Goal: Navigation & Orientation: Find specific page/section

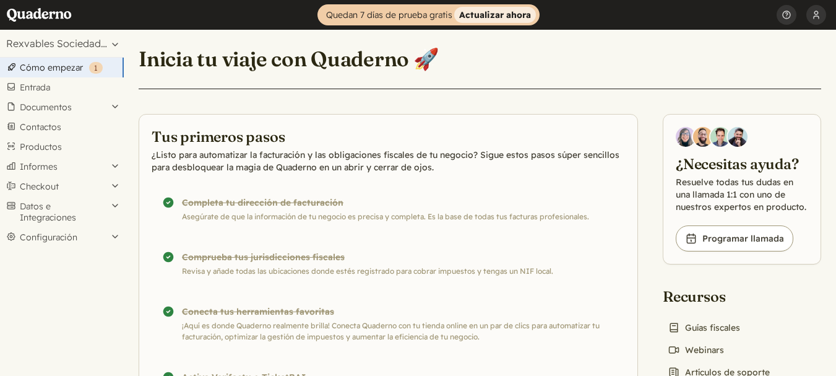
click at [481, 11] on strong "Actualizar ahora" at bounding box center [495, 15] width 82 height 16
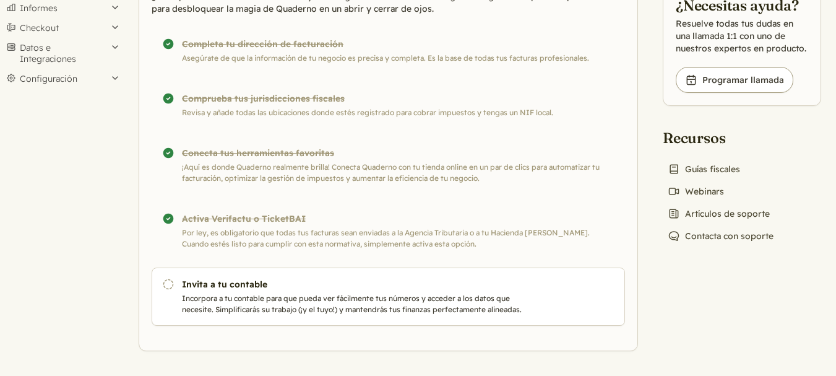
click at [248, 222] on div "¡Completado! Activa Verifactu o TicketBAI Por ley, es obligatorio que todas tus…" at bounding box center [389, 231] width 474 height 58
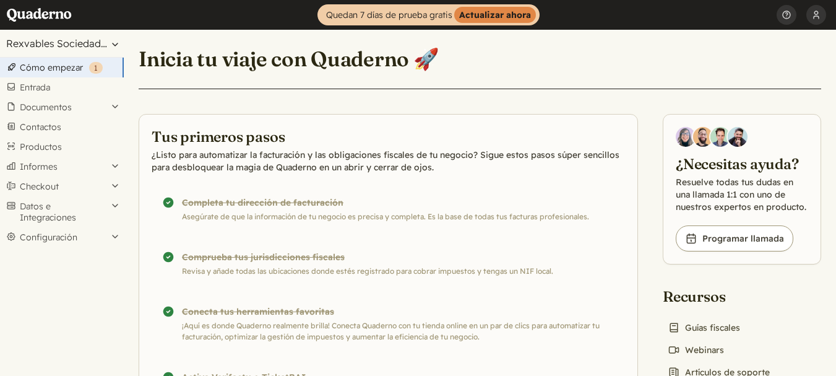
click at [38, 43] on button "Rexvables Sociedad Limitada" at bounding box center [62, 43] width 124 height 27
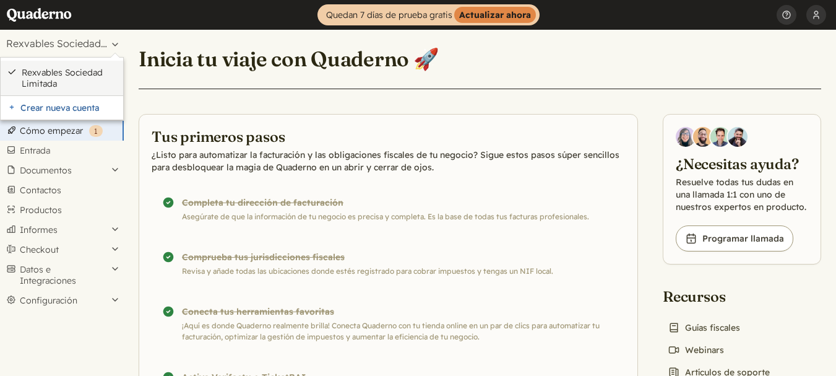
click at [49, 82] on link "Rexvables Sociedad Limitada" at bounding box center [69, 78] width 95 height 22
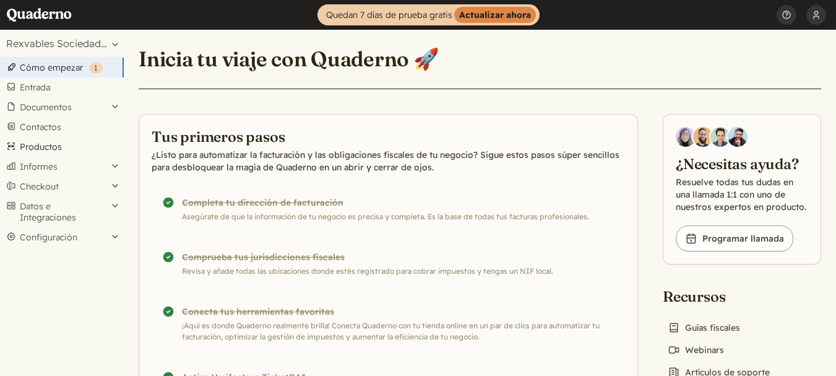
click at [42, 153] on link "Productos" at bounding box center [62, 147] width 124 height 20
click at [57, 185] on button "Checkout" at bounding box center [62, 186] width 124 height 20
click at [49, 106] on button "Documentos" at bounding box center [62, 107] width 124 height 20
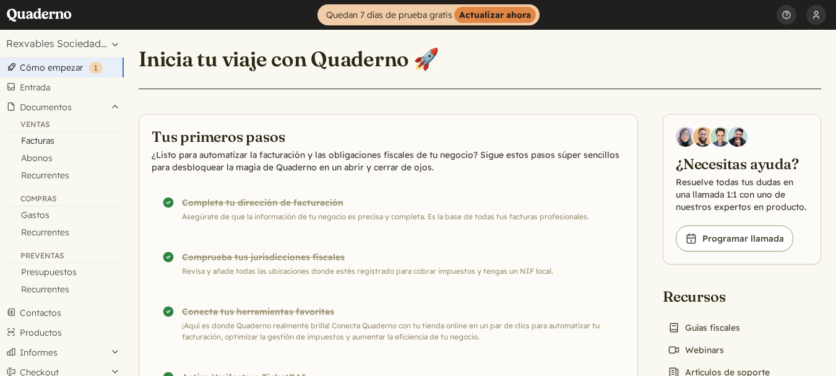
click at [43, 148] on link "Facturas" at bounding box center [62, 140] width 124 height 17
